Goal: Task Accomplishment & Management: Manage account settings

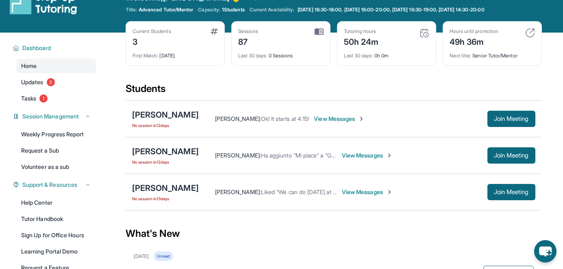
scroll to position [22, 0]
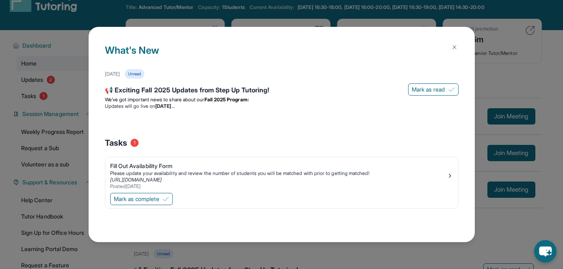
click at [457, 47] on img at bounding box center [454, 47] width 7 height 7
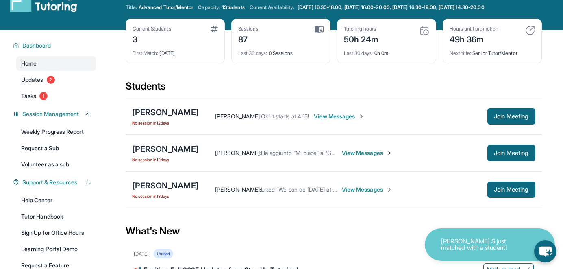
click at [28, 87] on div "Home Updates 2 Tasks 1" at bounding box center [56, 79] width 80 height 47
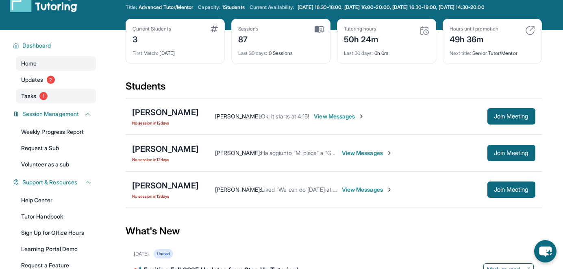
click at [31, 101] on link "Tasks 1" at bounding box center [56, 96] width 80 height 15
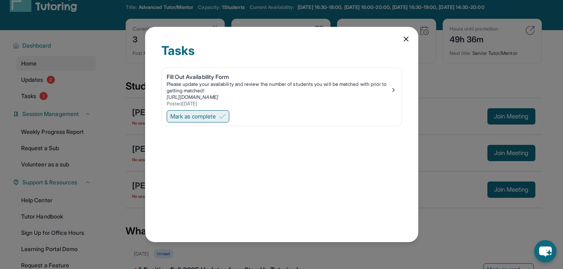
click at [226, 112] on button "Mark as complete" at bounding box center [198, 116] width 63 height 12
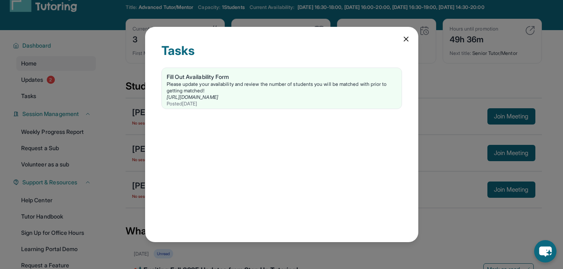
click at [406, 40] on icon at bounding box center [406, 39] width 8 height 8
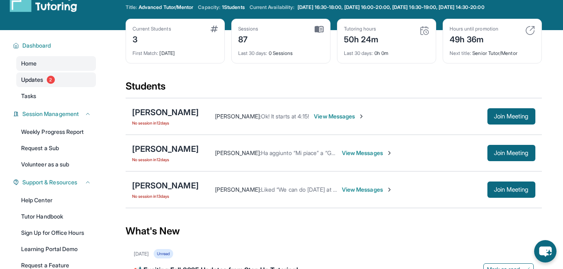
click at [62, 77] on link "Updates 2" at bounding box center [56, 79] width 80 height 15
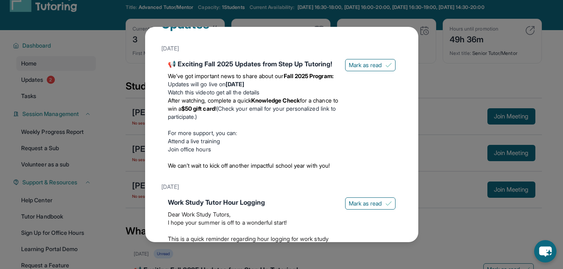
scroll to position [0, 0]
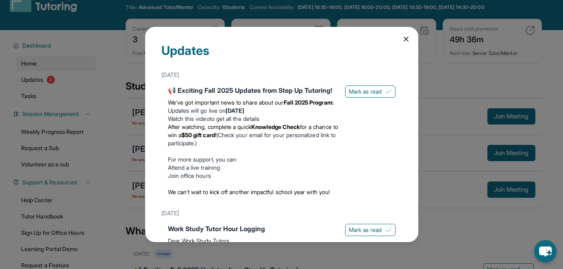
click at [350, 99] on div "📢 Exciting Fall 2025 Updates from Step Up Tutoring! We’ve got important news to…" at bounding box center [282, 142] width 228 height 114
click at [349, 92] on span "Mark as read" at bounding box center [365, 91] width 33 height 8
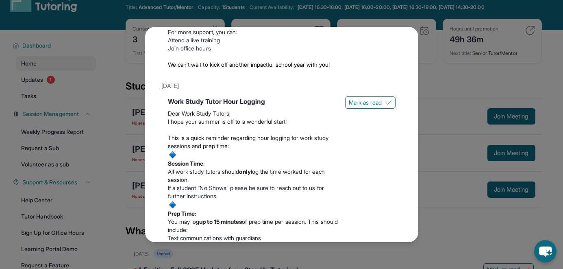
scroll to position [143, 0]
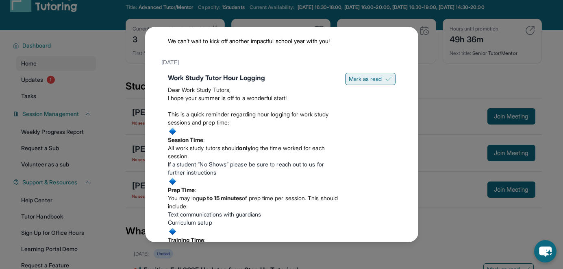
click at [364, 74] on button "Mark as read" at bounding box center [370, 79] width 50 height 12
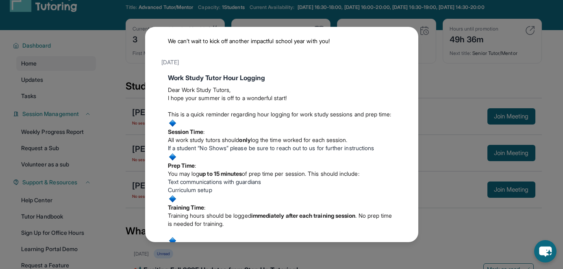
click at [444, 65] on div "Updates August 27th 📢 Exciting Fall 2025 Updates from Step Up Tutoring! We’ve g…" at bounding box center [281, 134] width 563 height 269
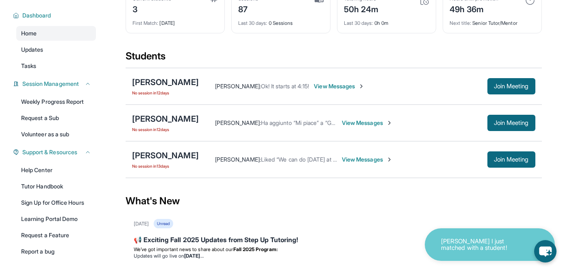
scroll to position [55, 0]
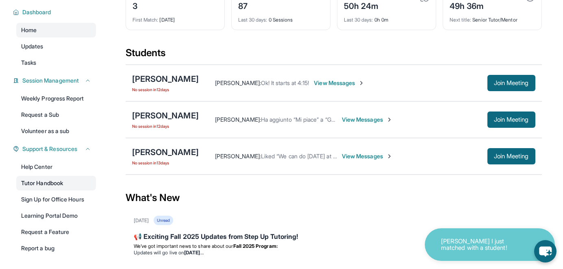
click at [48, 187] on link "Tutor Handbook" at bounding box center [56, 183] width 80 height 15
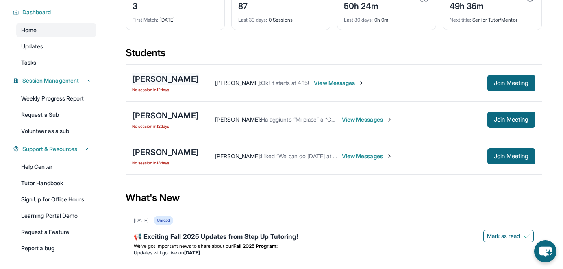
click at [176, 76] on div "[PERSON_NAME]" at bounding box center [165, 78] width 67 height 11
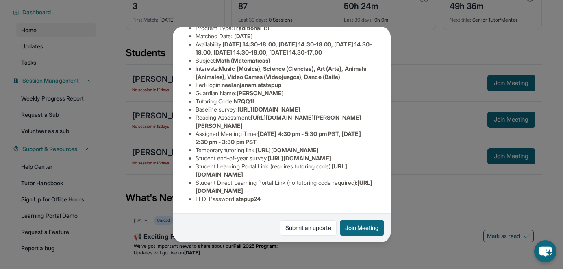
scroll to position [192, 0]
click at [377, 39] on img at bounding box center [378, 39] width 7 height 7
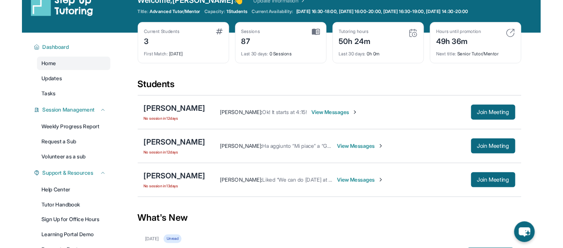
scroll to position [0, 0]
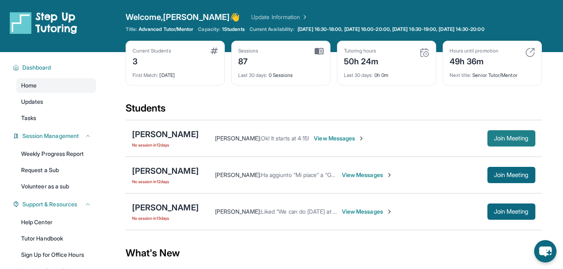
click at [497, 144] on button "Join Meeting" at bounding box center [512, 138] width 48 height 16
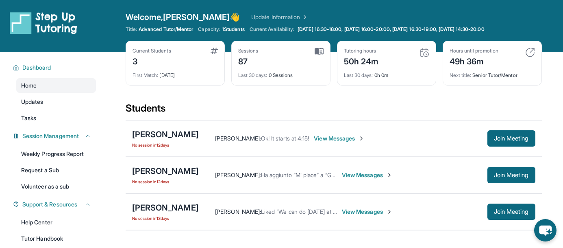
scroll to position [2, 0]
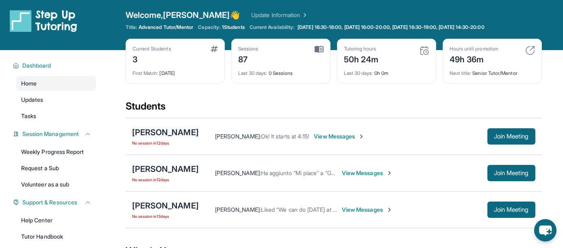
click at [175, 133] on div "[PERSON_NAME]" at bounding box center [165, 131] width 67 height 11
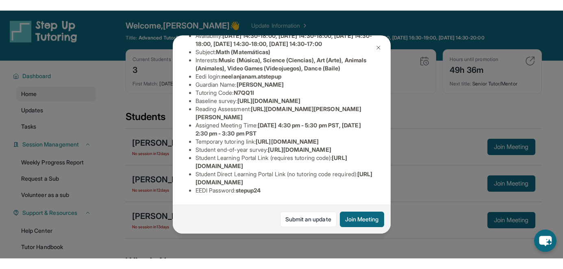
scroll to position [134, 283]
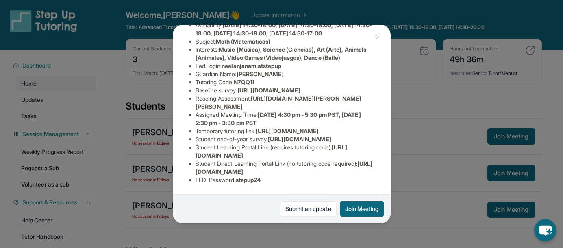
drag, startPoint x: 196, startPoint y: 92, endPoint x: 340, endPoint y: 108, distance: 145.3
click at [340, 108] on div "Neelanjana Mahesh Guardian: Mahesh Pillai Student Information https://student-p…" at bounding box center [282, 124] width 218 height 198
copy span "[URL][DOMAIN_NAME]"
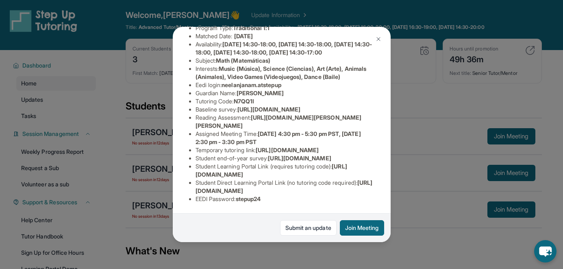
click at [378, 38] on img at bounding box center [378, 39] width 7 height 7
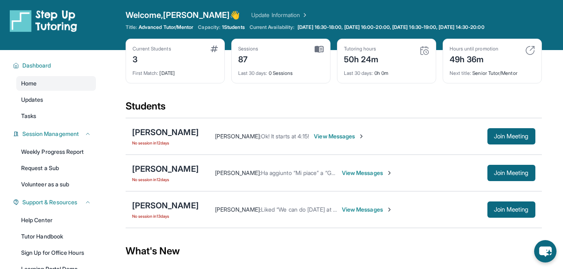
scroll to position [0, 0]
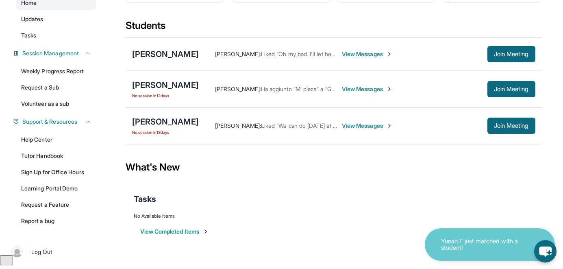
scroll to position [80, 0]
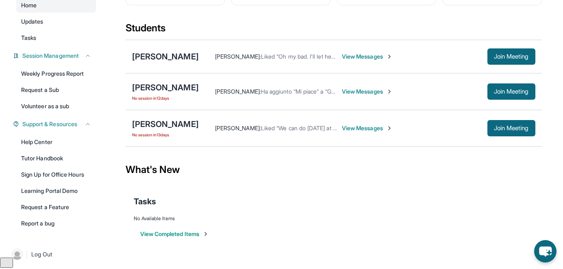
click at [146, 81] on div "[PERSON_NAME] No session [DATE] [PERSON_NAME] : Ha aggiunto “Mi piace” a “Great…" at bounding box center [334, 91] width 416 height 37
click at [149, 83] on div "[PERSON_NAME]" at bounding box center [165, 87] width 67 height 11
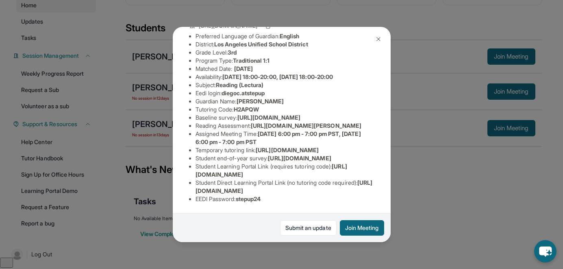
scroll to position [134, 0]
click at [377, 37] on img at bounding box center [378, 39] width 7 height 7
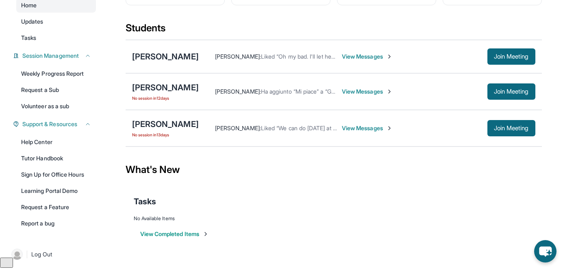
click at [161, 131] on div "[PERSON_NAME] No session [DATE]" at bounding box center [165, 128] width 67 height 20
click at [158, 124] on div "[PERSON_NAME]" at bounding box center [165, 123] width 67 height 11
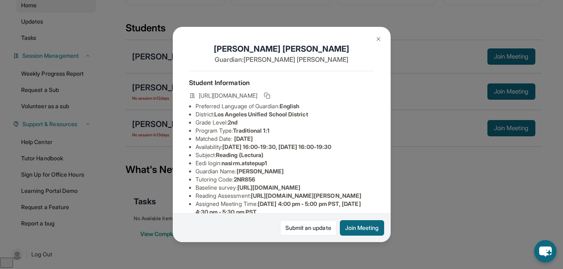
click at [377, 44] on button at bounding box center [378, 39] width 16 height 16
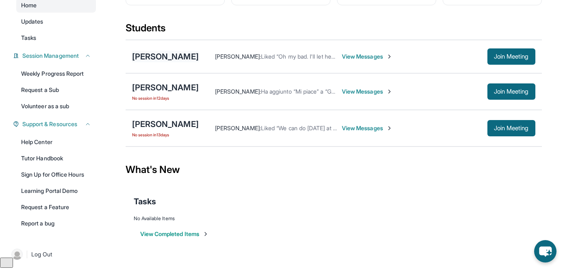
click at [179, 55] on div "[PERSON_NAME]" at bounding box center [165, 56] width 67 height 11
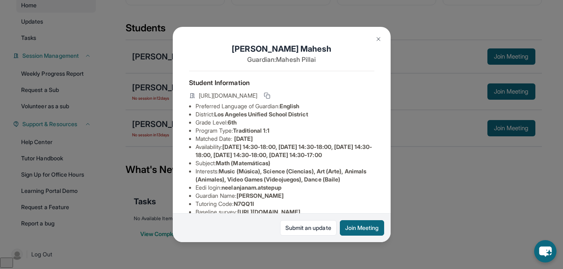
click at [379, 39] on img at bounding box center [378, 39] width 7 height 7
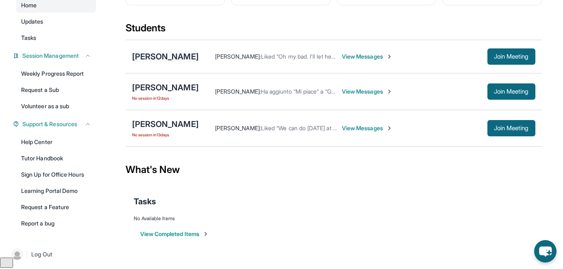
click at [162, 57] on div "[PERSON_NAME]" at bounding box center [165, 56] width 67 height 11
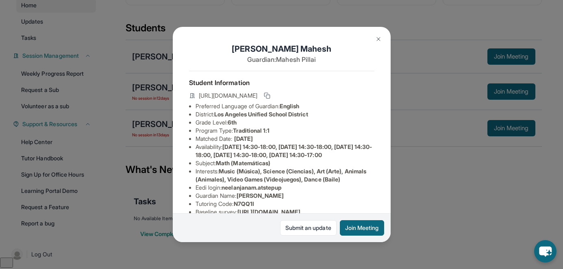
click at [376, 39] on img at bounding box center [378, 39] width 7 height 7
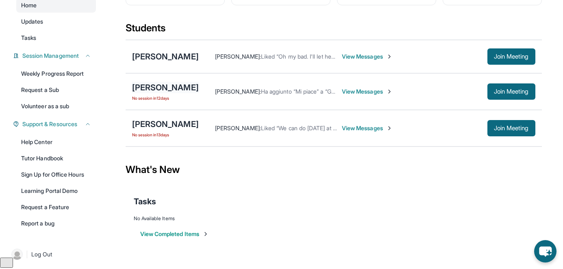
click at [174, 86] on div "[PERSON_NAME]" at bounding box center [165, 87] width 67 height 11
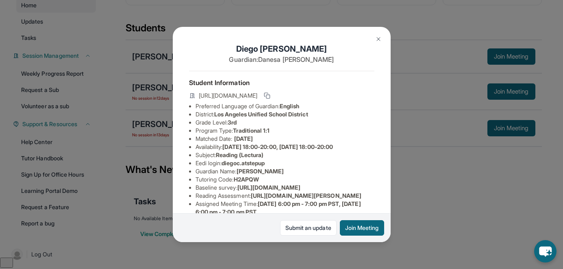
click at [372, 40] on button at bounding box center [378, 39] width 16 height 16
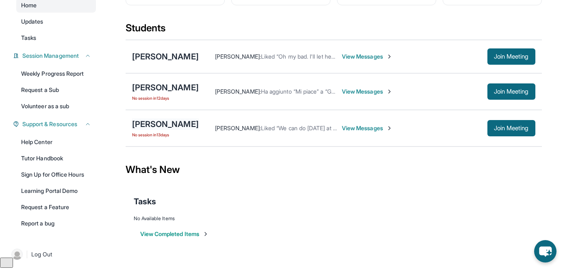
click at [170, 124] on div "[PERSON_NAME]" at bounding box center [165, 123] width 67 height 11
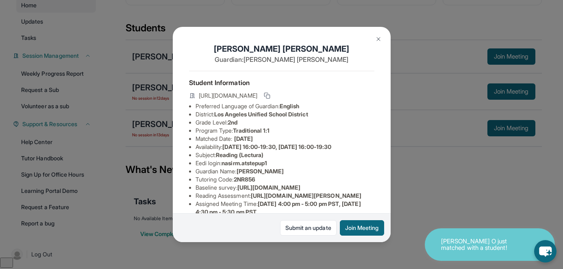
click at [377, 39] on img at bounding box center [378, 39] width 7 height 7
